Goal: Information Seeking & Learning: Learn about a topic

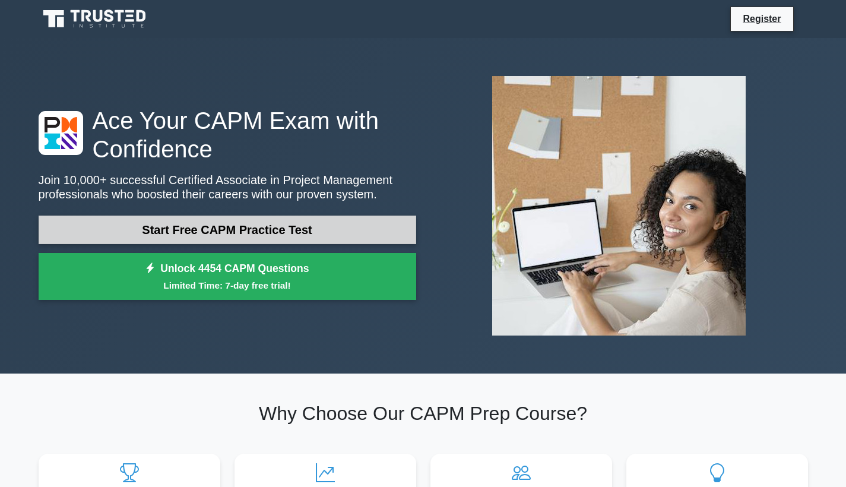
click at [227, 238] on link "Start Free CAPM Practice Test" at bounding box center [228, 230] width 378 height 28
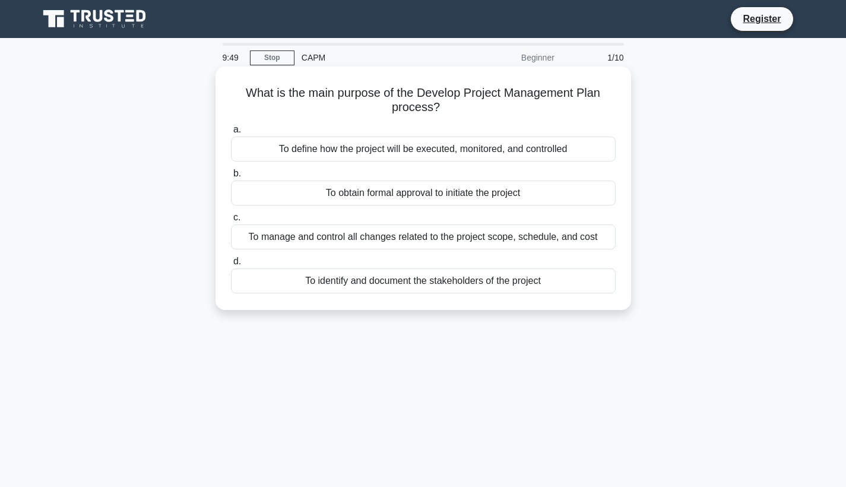
click at [365, 154] on div "To define how the project will be executed, monitored, and controlled" at bounding box center [423, 149] width 385 height 25
click at [231, 134] on input "a. To define how the project will be executed, monitored, and controlled" at bounding box center [231, 130] width 0 height 8
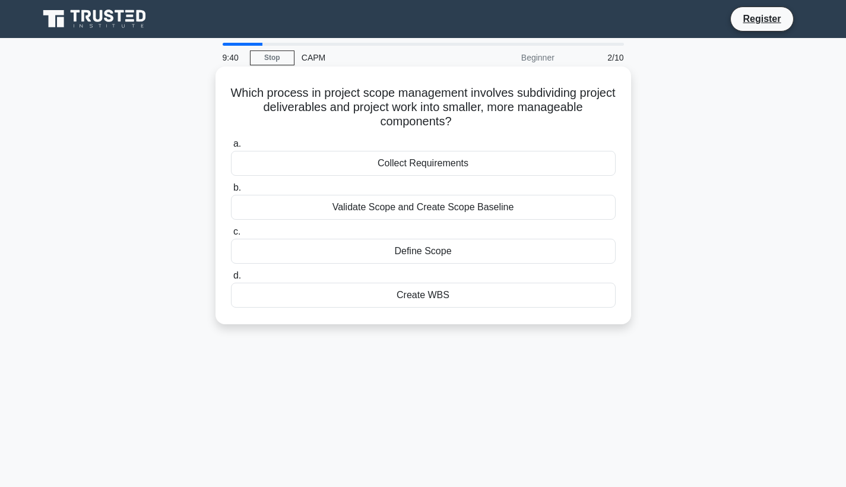
click at [410, 300] on div "Create WBS" at bounding box center [423, 295] width 385 height 25
click at [231, 280] on input "d. Create WBS" at bounding box center [231, 276] width 0 height 8
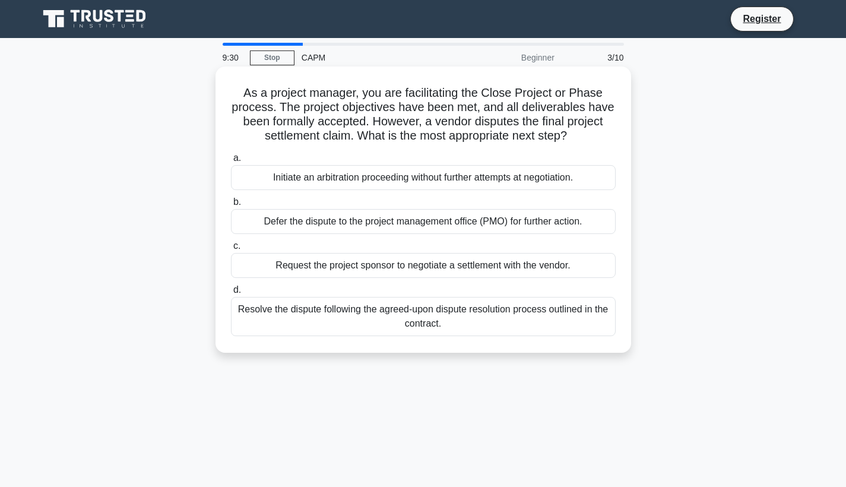
click at [400, 176] on div "Initiate an arbitration proceeding without further attempts at negotiation." at bounding box center [423, 177] width 385 height 25
click at [231, 162] on input "a. Initiate an arbitration proceeding without further attempts at negotiation." at bounding box center [231, 158] width 0 height 8
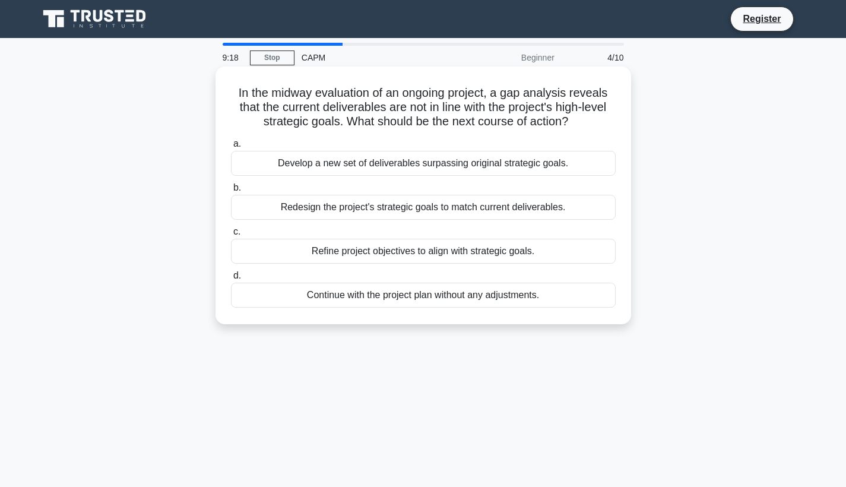
click at [398, 249] on div "Refine project objectives to align with strategic goals." at bounding box center [423, 251] width 385 height 25
click at [231, 236] on input "c. Refine project objectives to align with strategic goals." at bounding box center [231, 232] width 0 height 8
